Goal: Information Seeking & Learning: Find specific fact

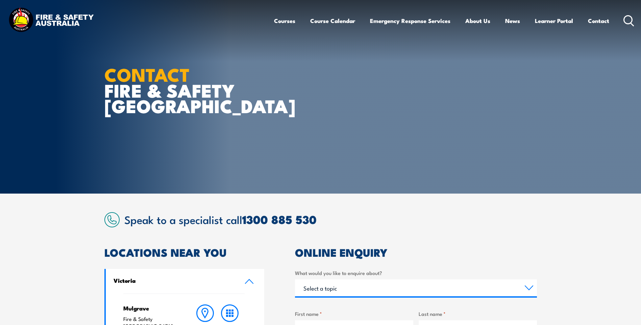
drag, startPoint x: 0, startPoint y: 0, endPoint x: 630, endPoint y: 19, distance: 630.3
click at [630, 19] on icon at bounding box center [628, 20] width 11 height 11
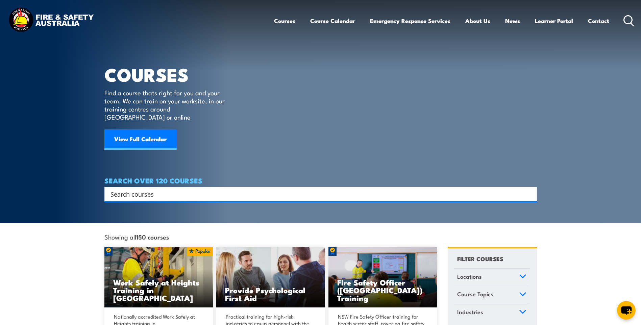
paste input "Service - O2 Regulator"
type input "Service - O2 Regulator"
